Goal: Task Accomplishment & Management: Manage account settings

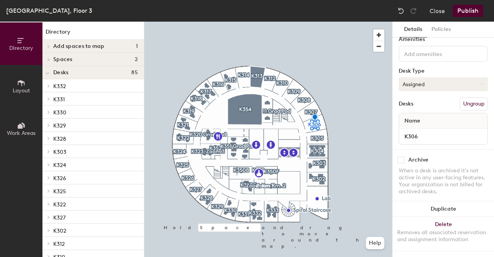
scroll to position [36, 0]
click at [426, 131] on input "K306" at bounding box center [443, 136] width 85 height 11
type input "[PERSON_NAME]"
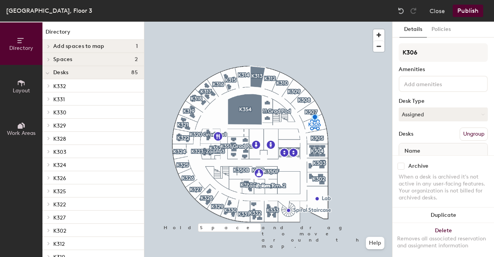
click at [473, 7] on button "Publish" at bounding box center [468, 11] width 30 height 12
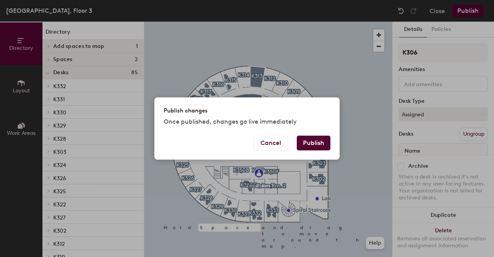
click at [319, 138] on button "Publish" at bounding box center [314, 142] width 34 height 15
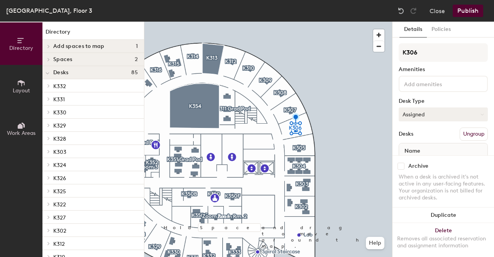
click at [458, 120] on button "Assigned" at bounding box center [443, 114] width 89 height 14
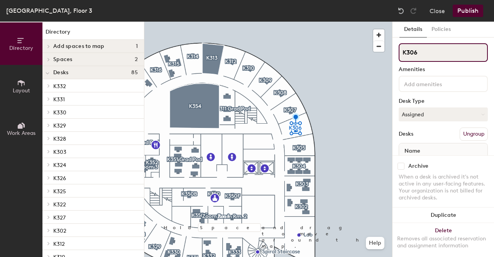
click at [434, 52] on input "K306" at bounding box center [443, 52] width 89 height 19
type input "K"
type input "K306"
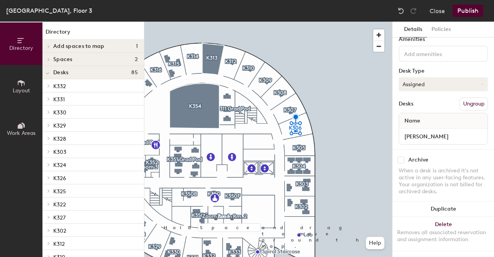
scroll to position [36, 0]
click at [441, 131] on input "[PERSON_NAME]" at bounding box center [443, 136] width 85 height 11
click at [471, 11] on button "Publish" at bounding box center [468, 11] width 30 height 12
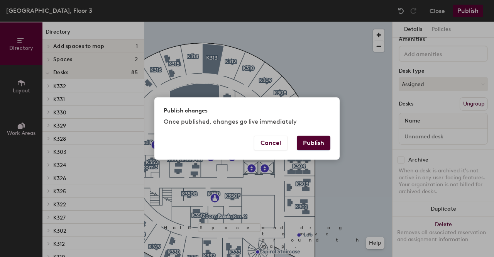
click at [311, 140] on button "Publish" at bounding box center [314, 142] width 34 height 15
